Goal: Navigation & Orientation: Find specific page/section

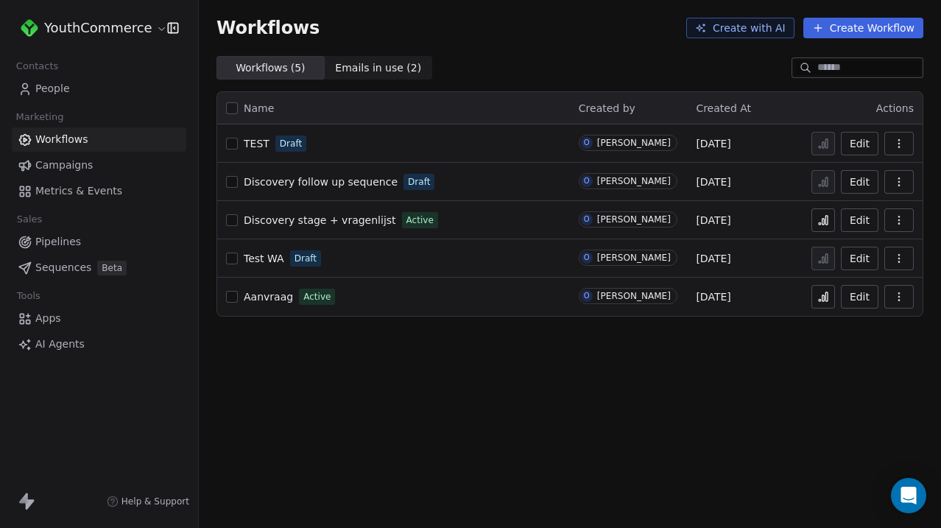
click at [124, 35] on html "YouthCommerce Contacts People Marketing Workflows Campaigns Metrics & Events Sa…" at bounding box center [470, 264] width 941 height 528
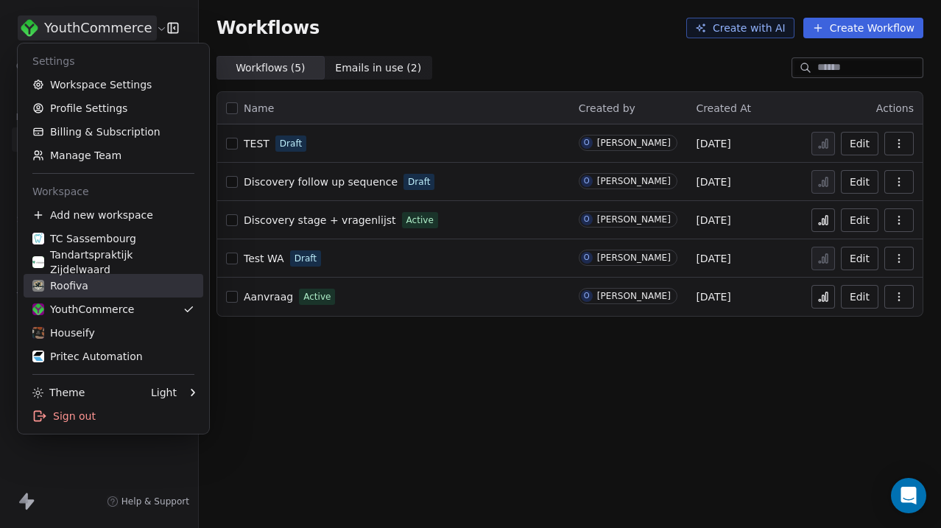
click at [100, 289] on div "Roofiva" at bounding box center [113, 285] width 162 height 15
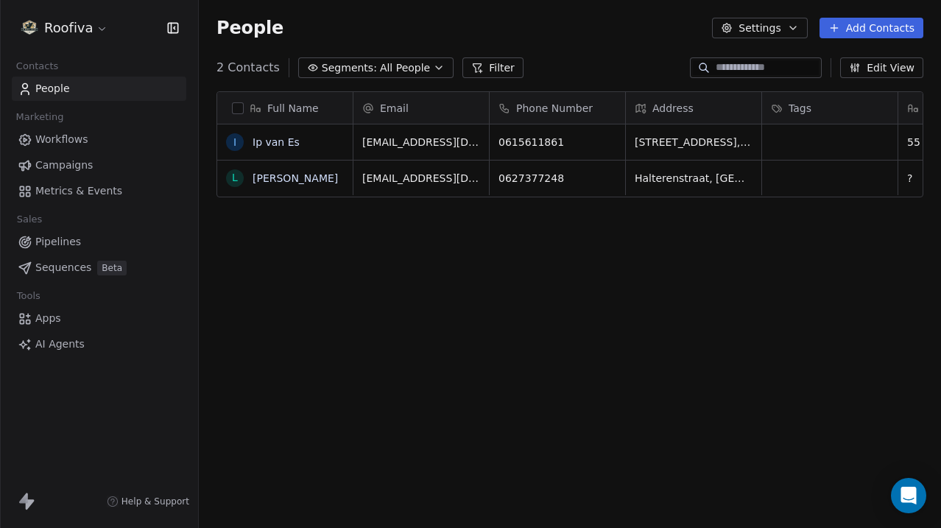
scroll to position [465, 742]
click at [110, 141] on link "Workflows" at bounding box center [99, 139] width 175 height 24
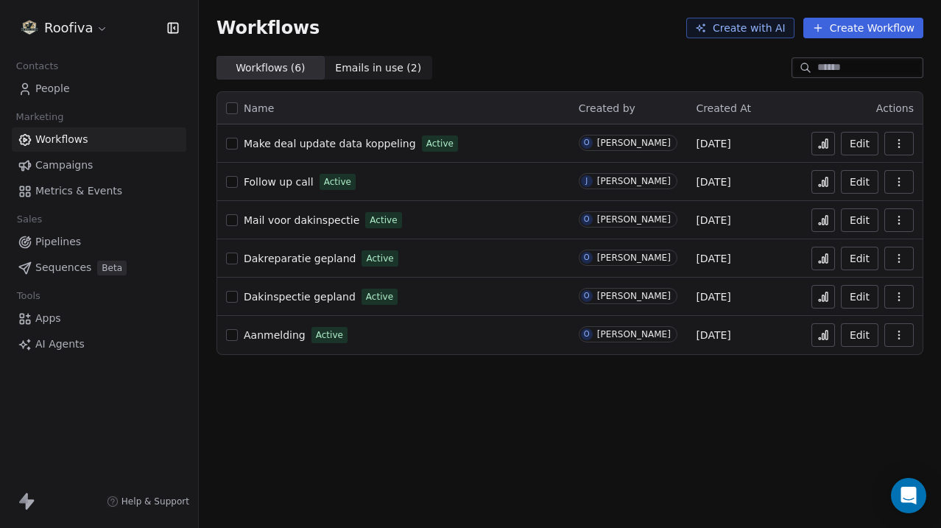
click at [336, 147] on span "Make deal update data koppeling" at bounding box center [330, 144] width 172 height 12
click at [292, 180] on span "Follow up call" at bounding box center [279, 182] width 70 height 12
click at [390, 70] on span "Emails in use ( 2 )" at bounding box center [378, 67] width 86 height 15
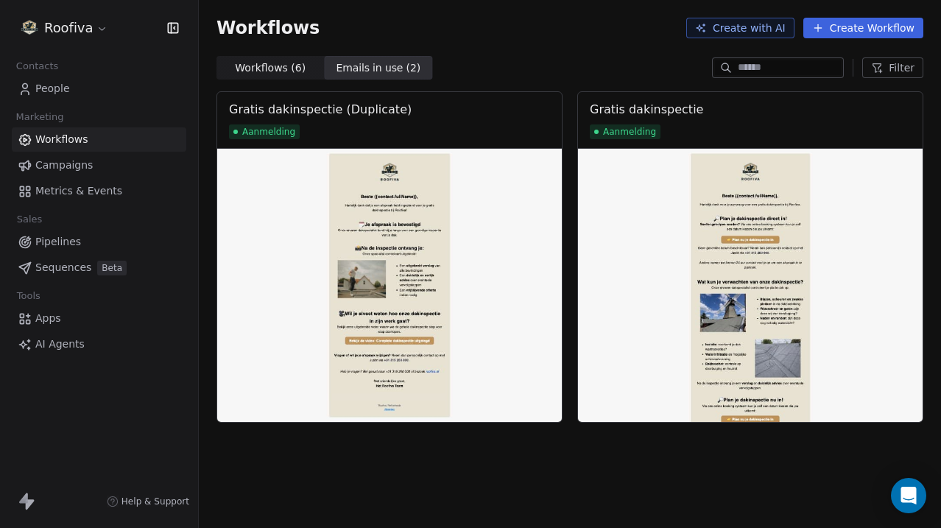
click at [291, 71] on span "Workflows ( 6 )" at bounding box center [270, 67] width 71 height 15
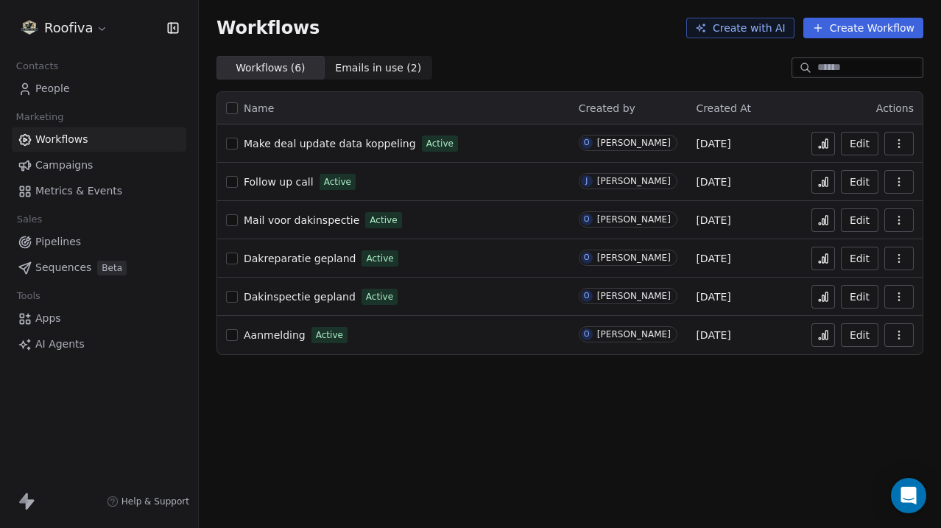
click at [362, 64] on span "Emails in use ( 2 )" at bounding box center [378, 67] width 86 height 15
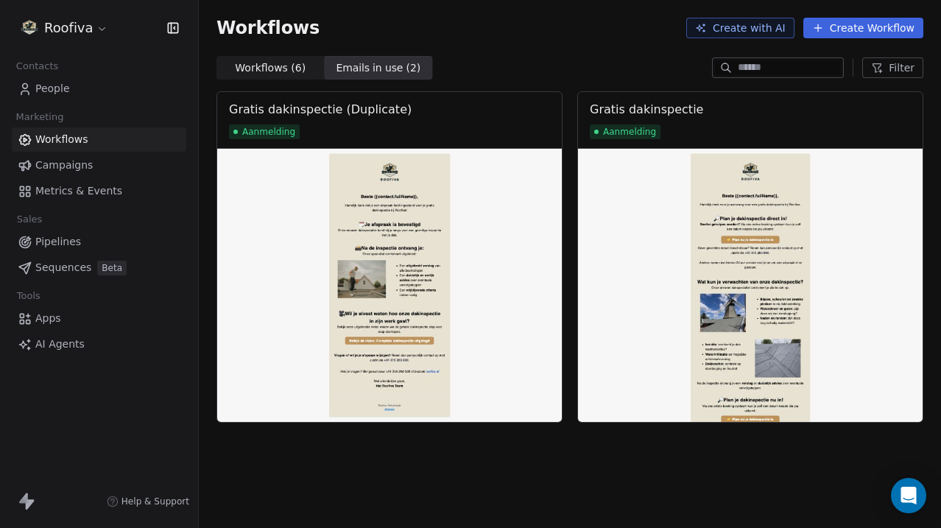
click at [286, 73] on span "Workflows ( 6 )" at bounding box center [270, 67] width 71 height 15
